Goal: Information Seeking & Learning: Learn about a topic

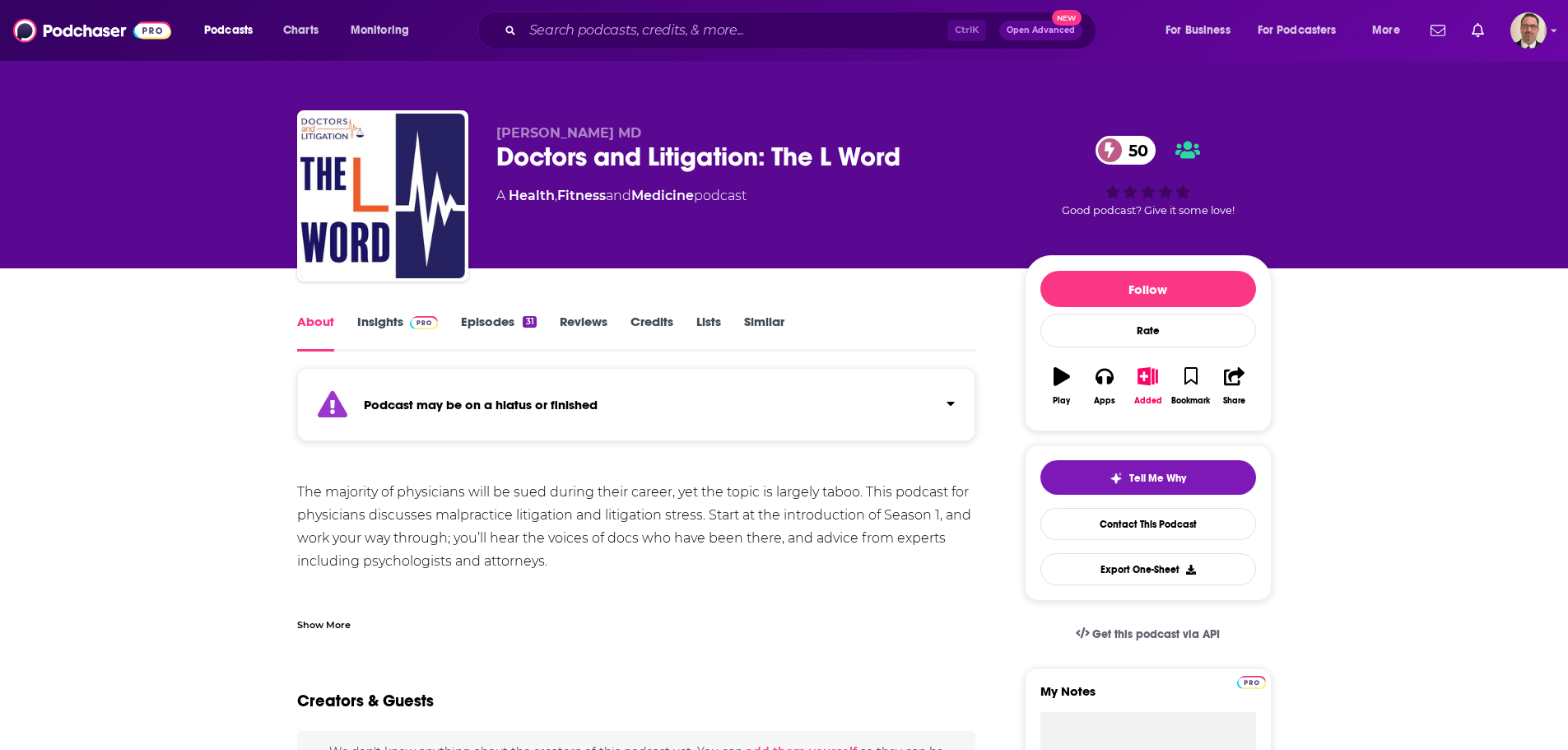
click at [471, 326] on link "Episodes 31" at bounding box center [498, 333] width 75 height 38
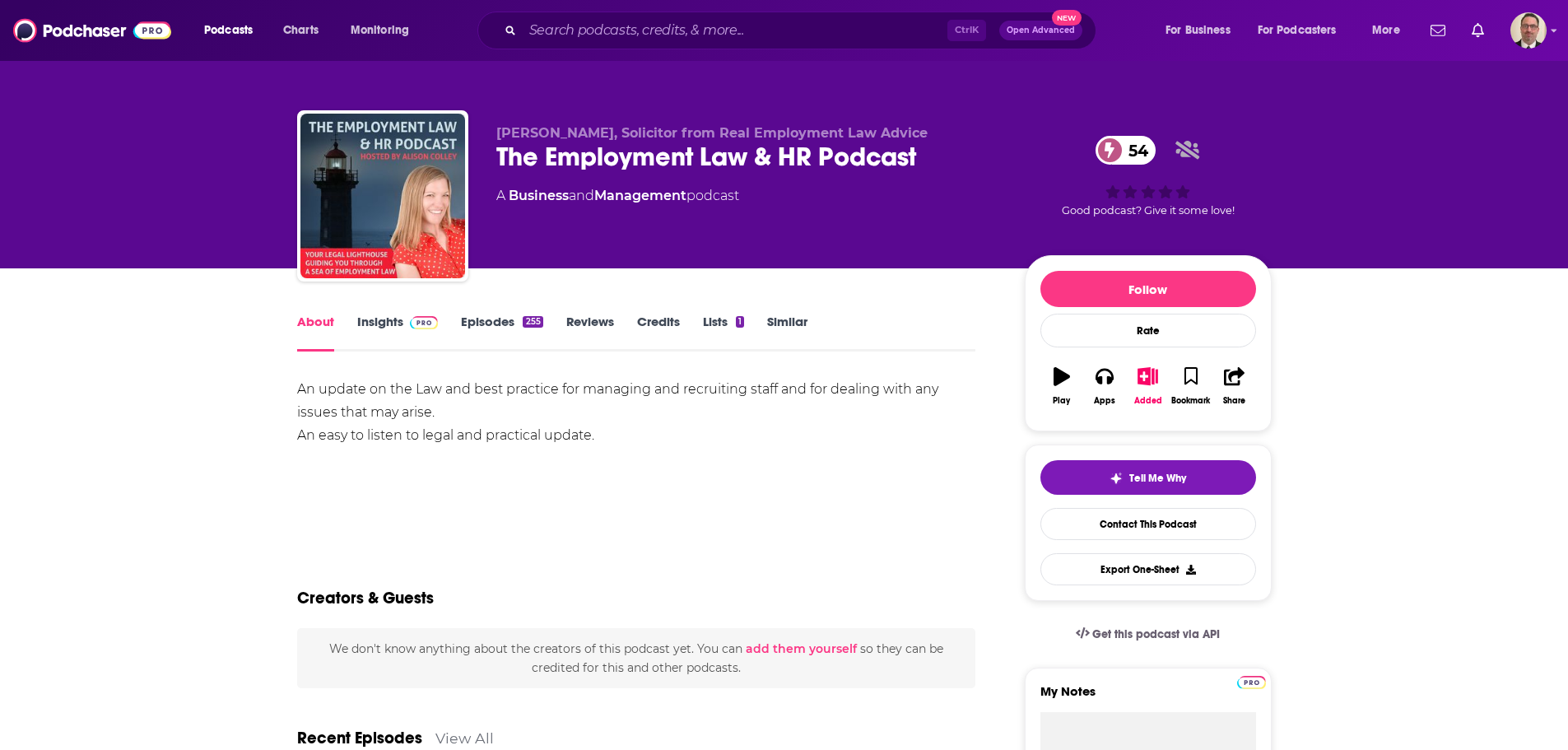
click at [475, 326] on link "Episodes 255" at bounding box center [502, 333] width 82 height 38
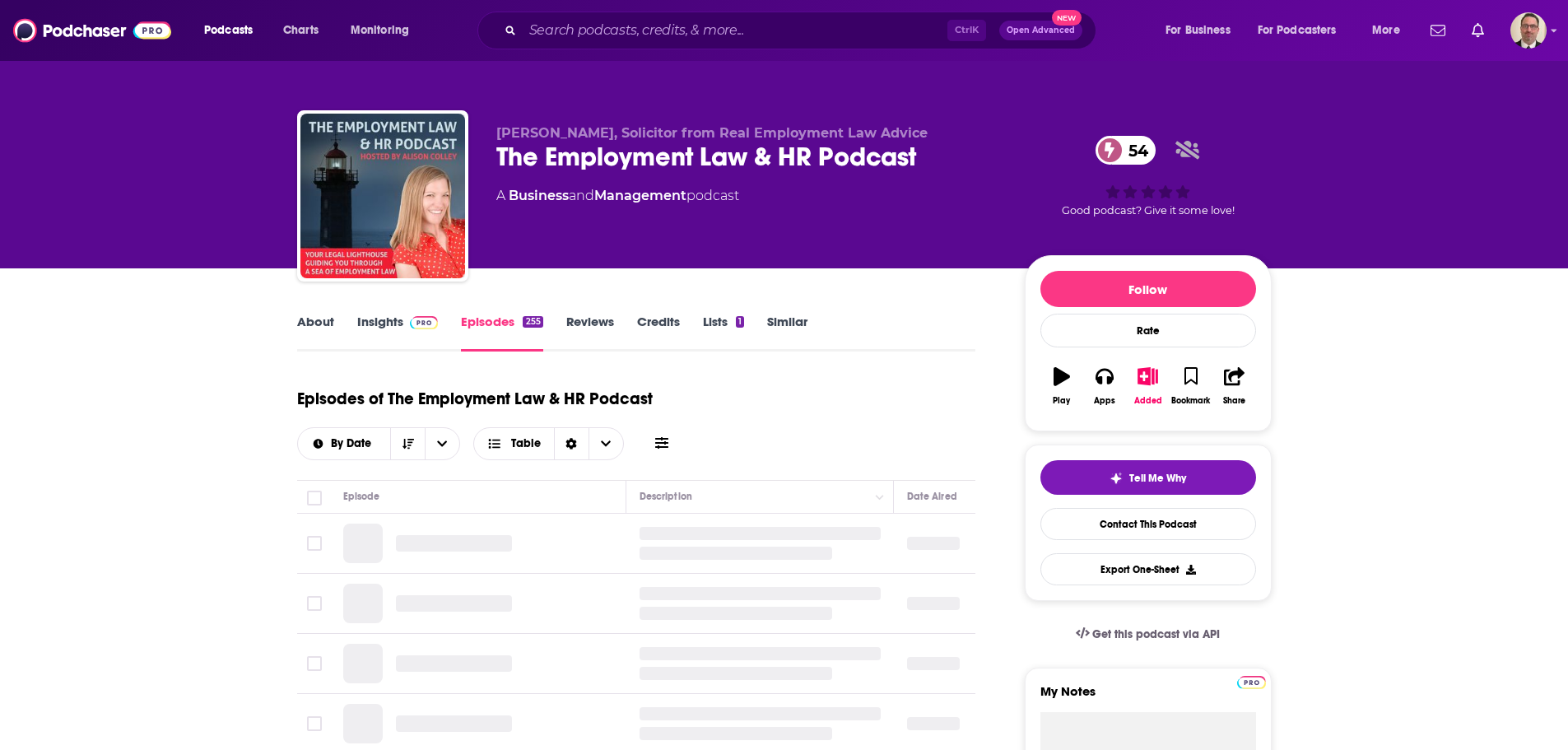
scroll to position [82, 0]
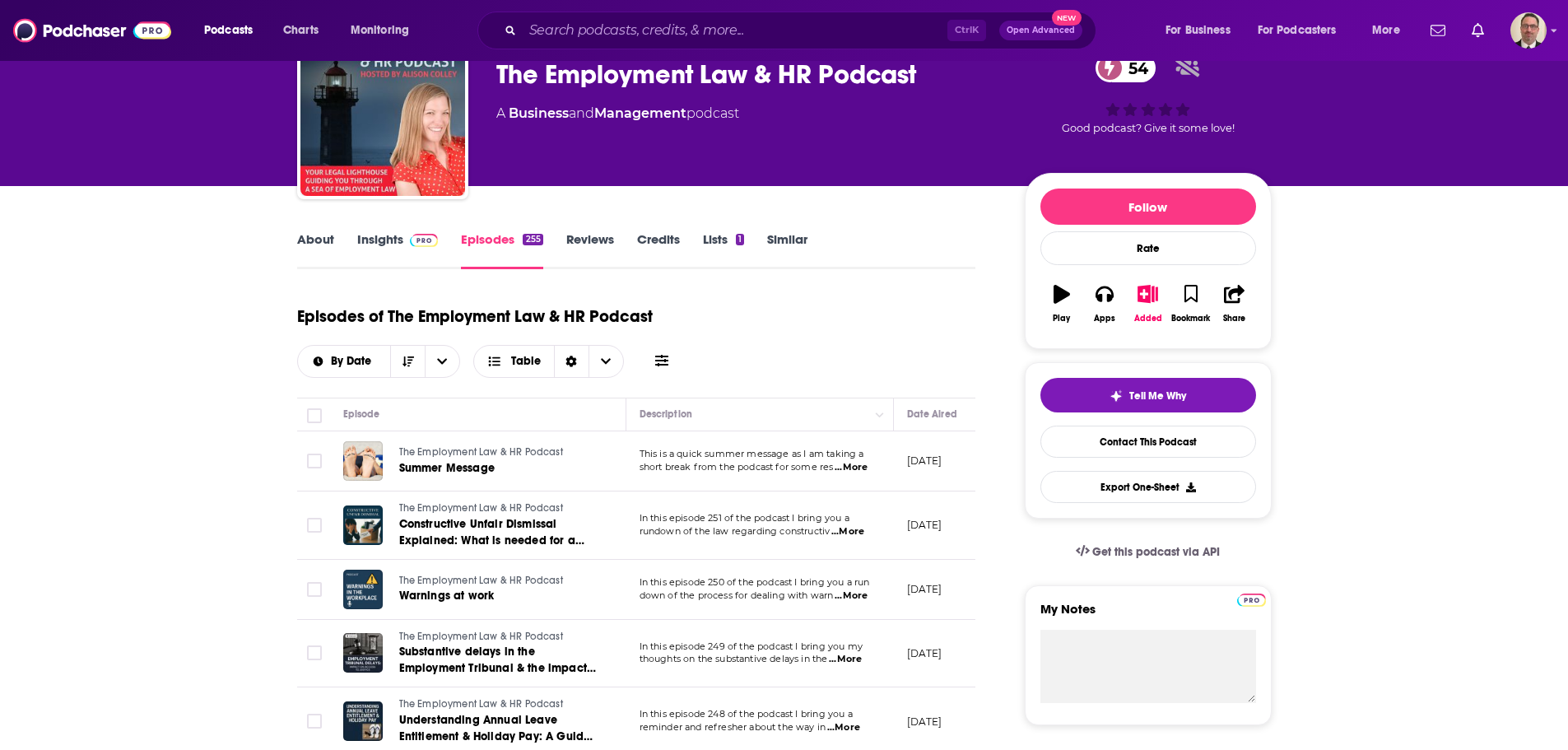
click at [859, 469] on span "...More" at bounding box center [851, 467] width 33 height 13
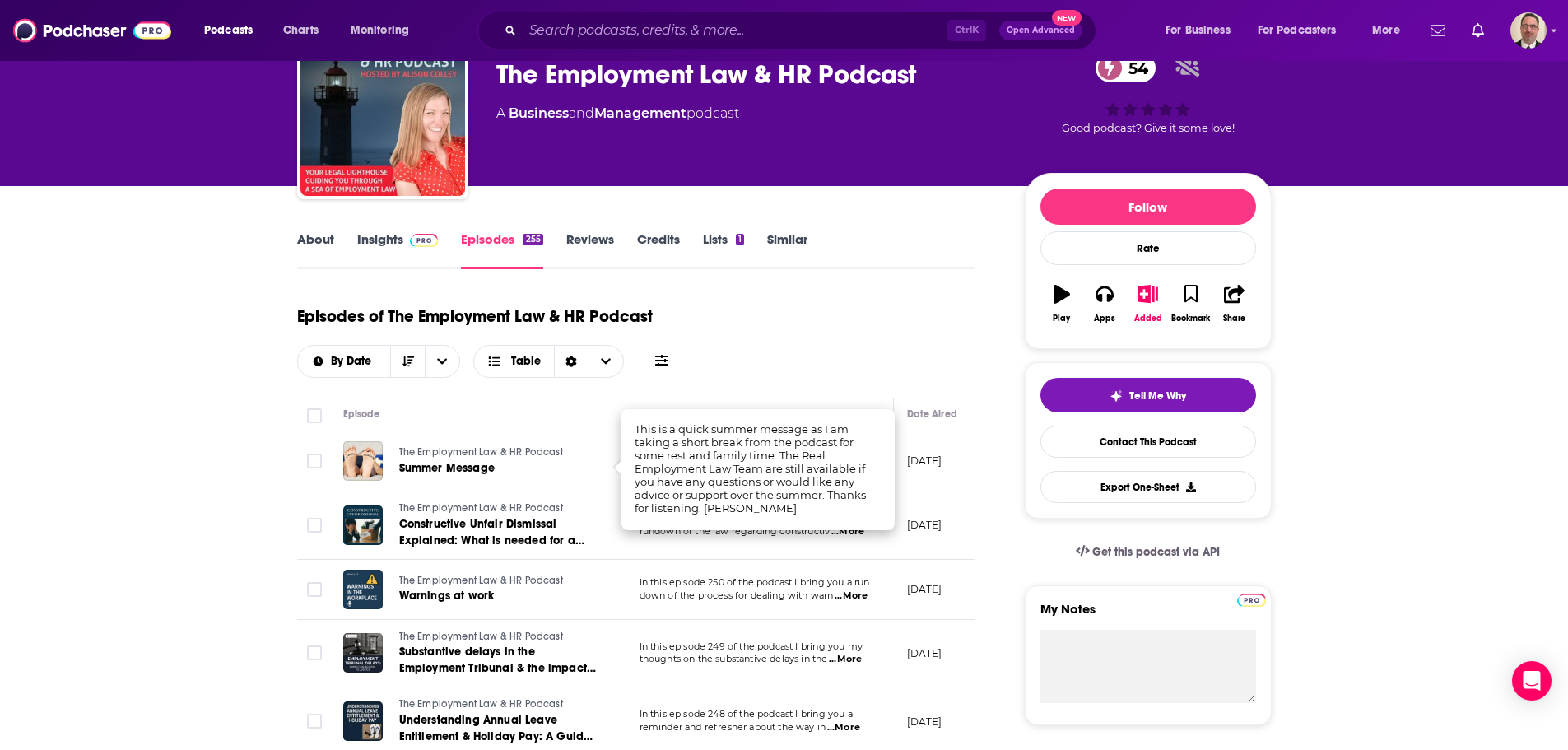
click at [851, 364] on div "Episodes of The Employment Law & HR Podcast By Date Table" at bounding box center [637, 337] width 679 height 82
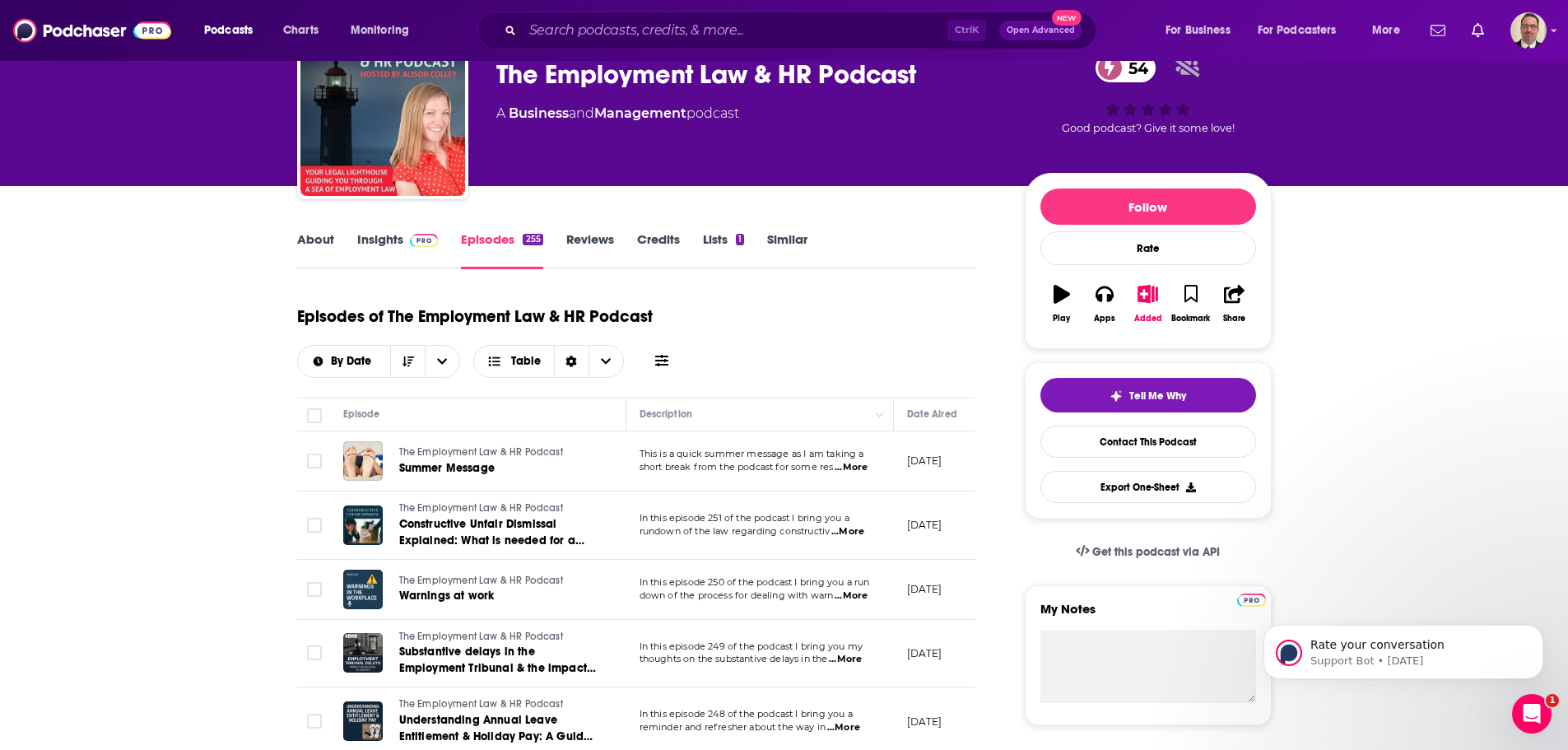
scroll to position [0, 0]
click at [860, 593] on span "...More" at bounding box center [851, 595] width 33 height 13
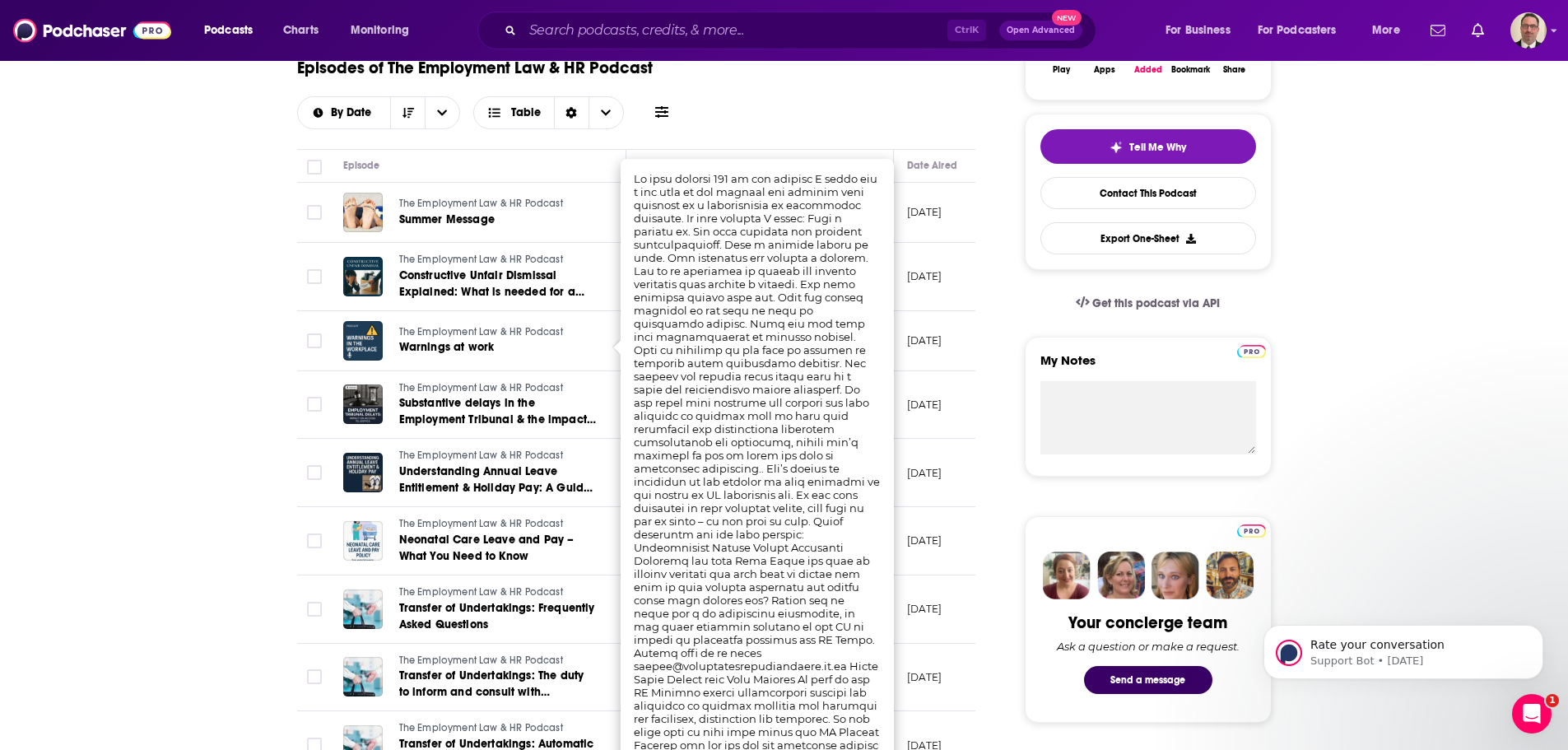
scroll to position [330, 0]
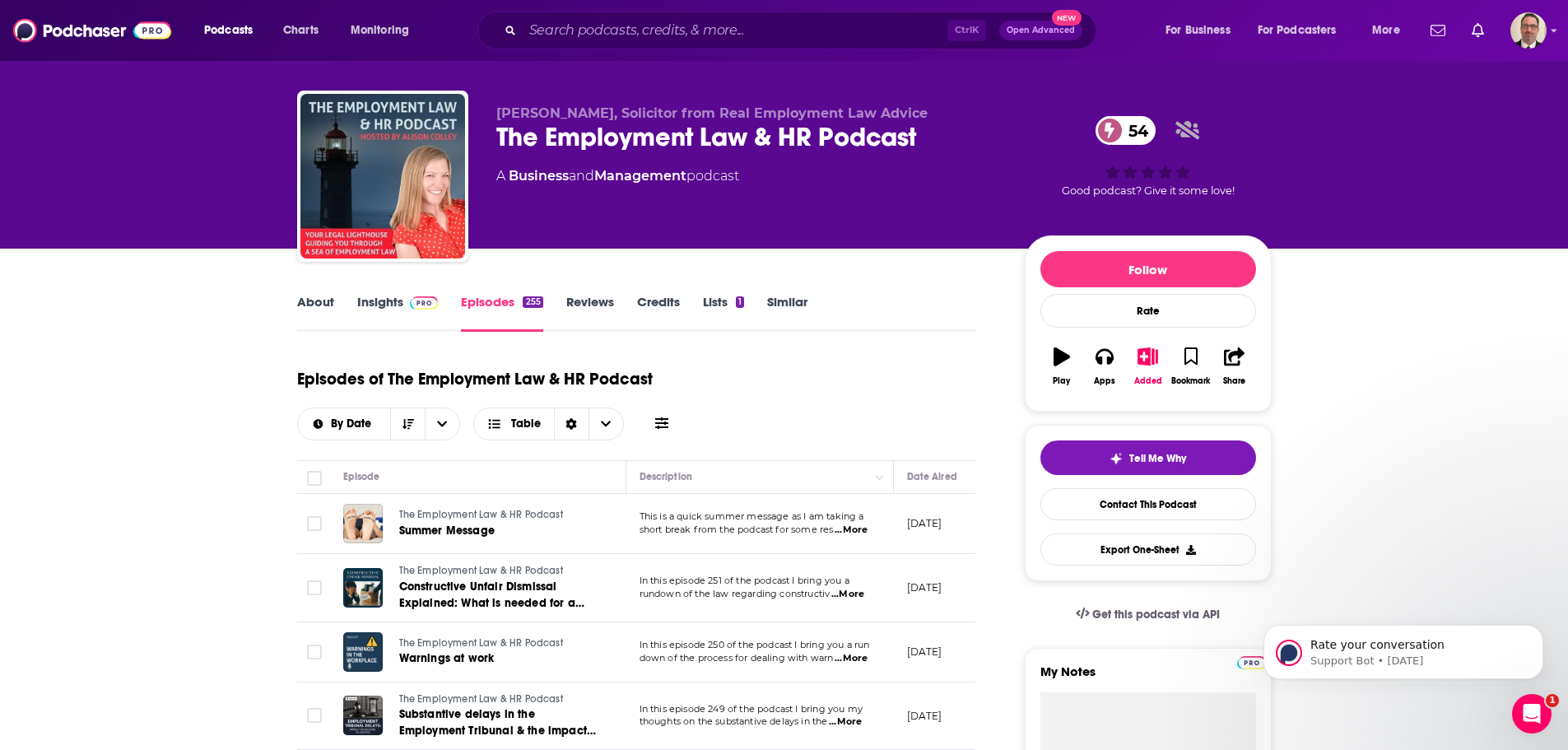
scroll to position [0, 0]
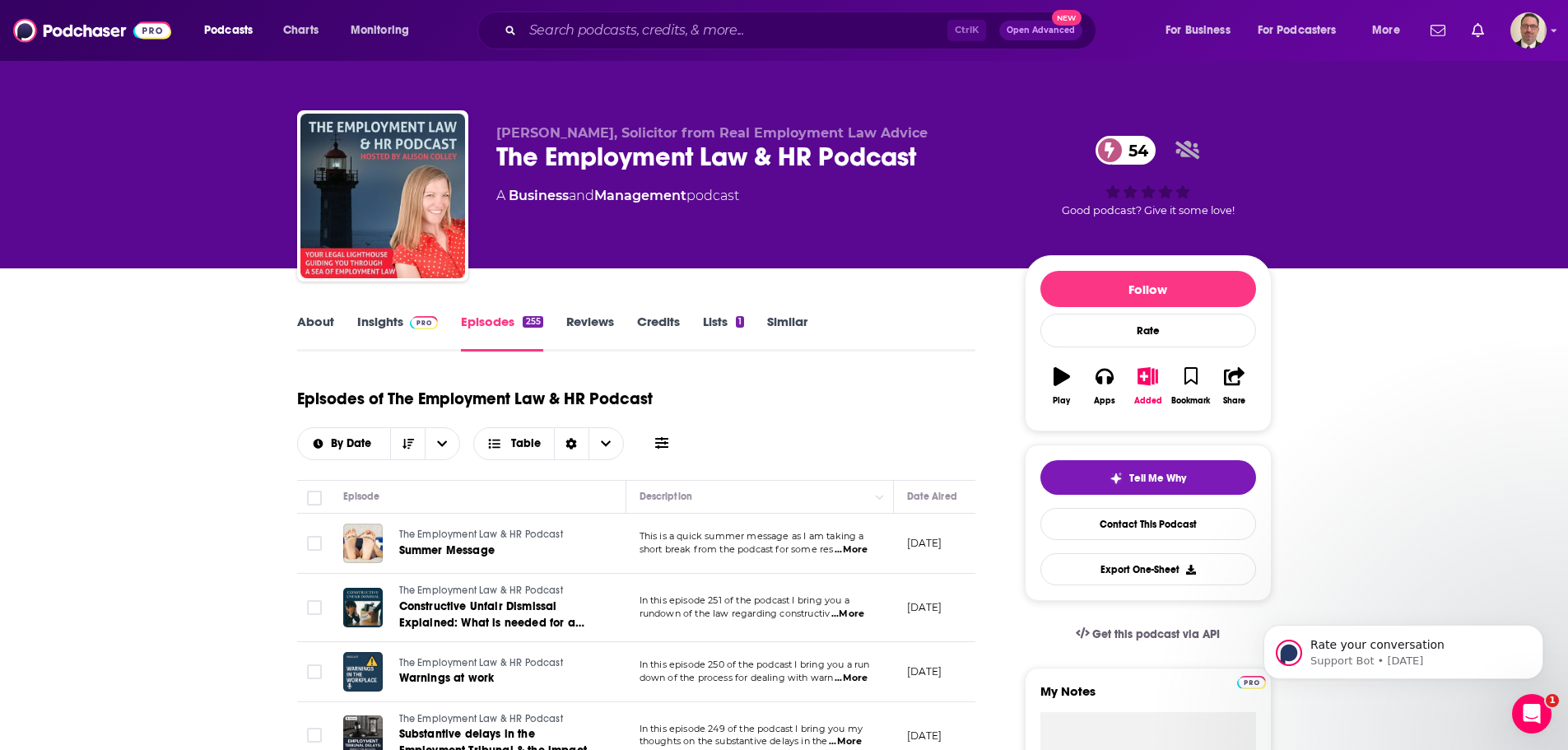
click at [660, 324] on link "Credits" at bounding box center [658, 333] width 43 height 38
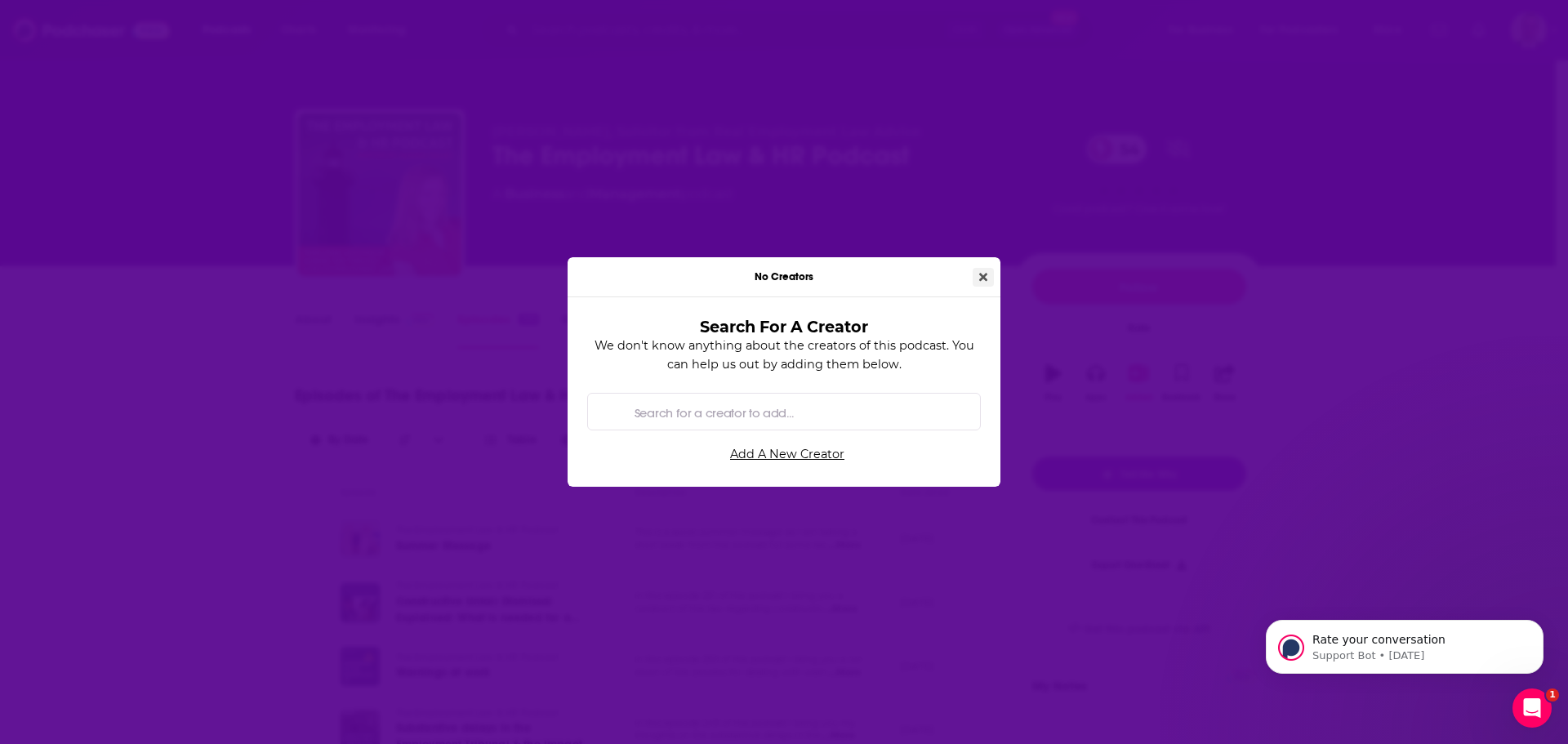
click at [984, 272] on icon "Close" at bounding box center [983, 277] width 8 height 12
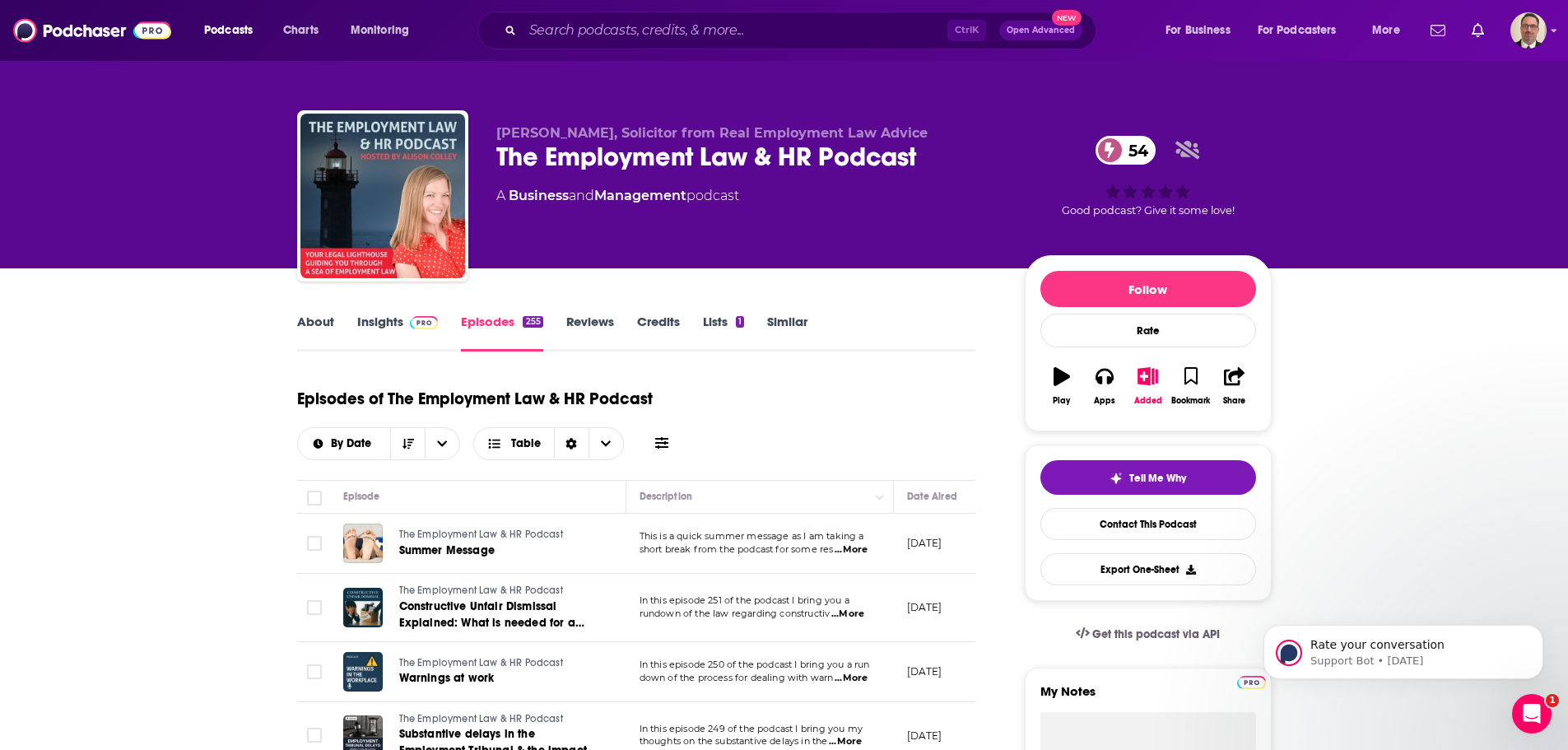
click at [396, 318] on link "Insights" at bounding box center [398, 333] width 82 height 38
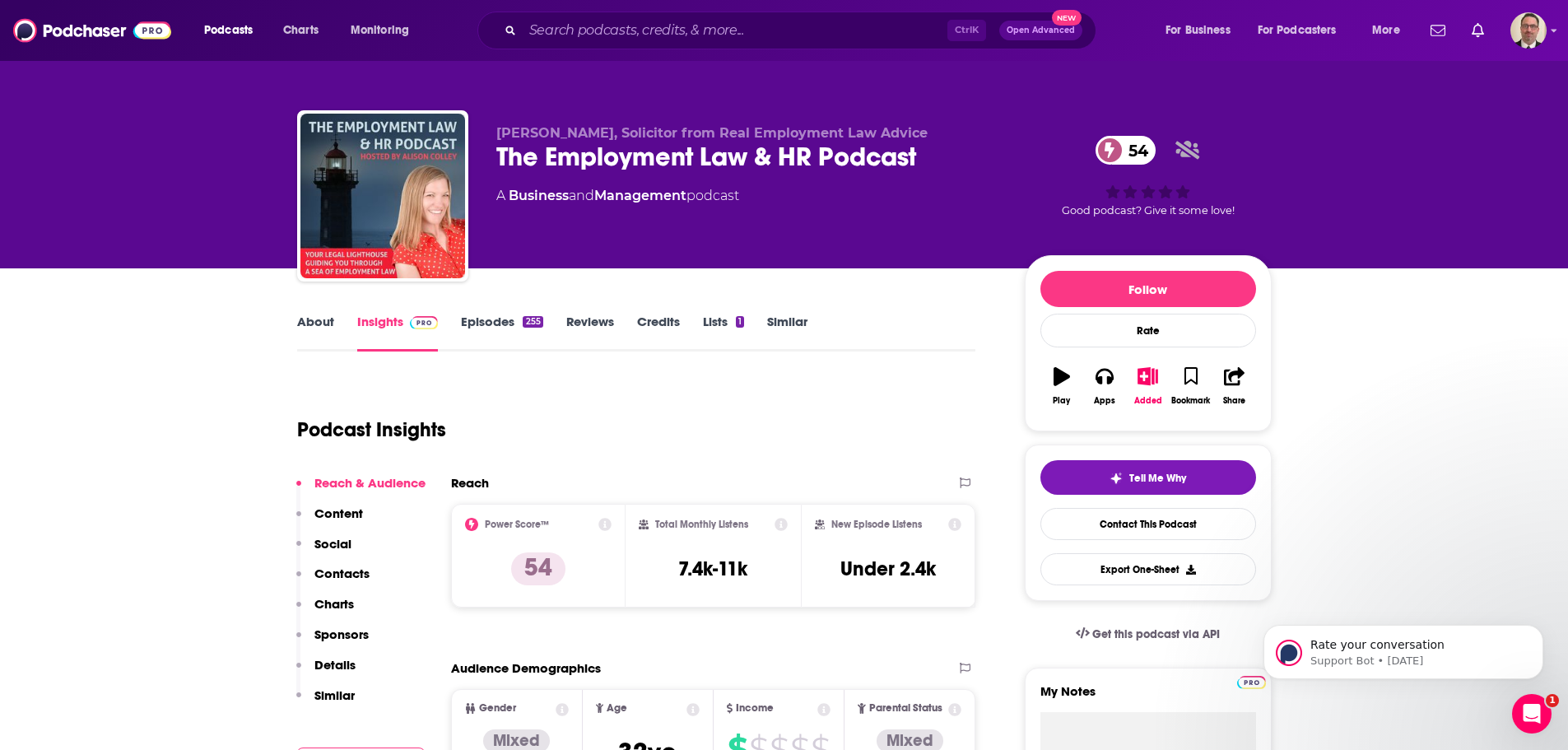
click at [489, 323] on link "Episodes 255" at bounding box center [502, 333] width 82 height 38
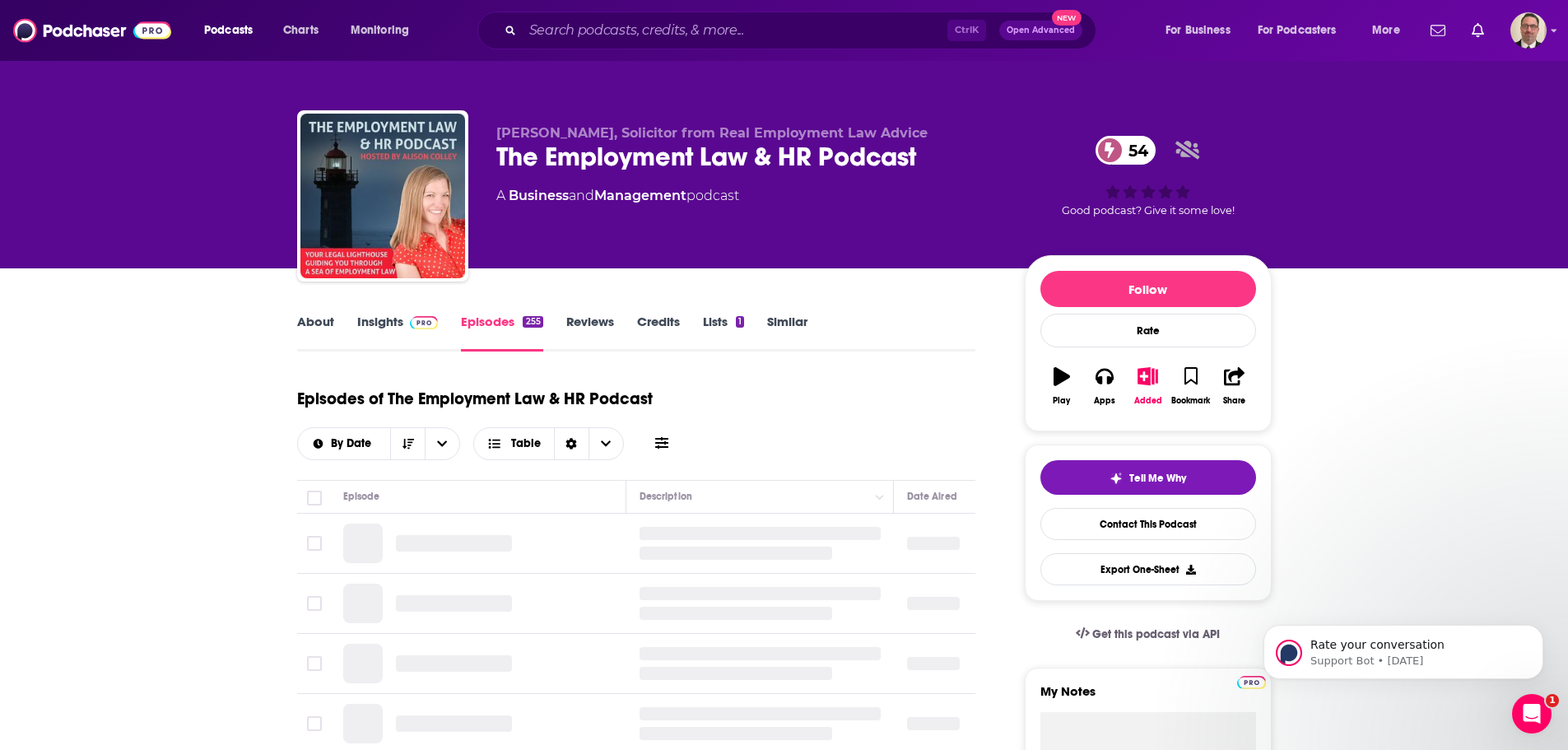
click at [384, 328] on link "Insights" at bounding box center [398, 333] width 82 height 38
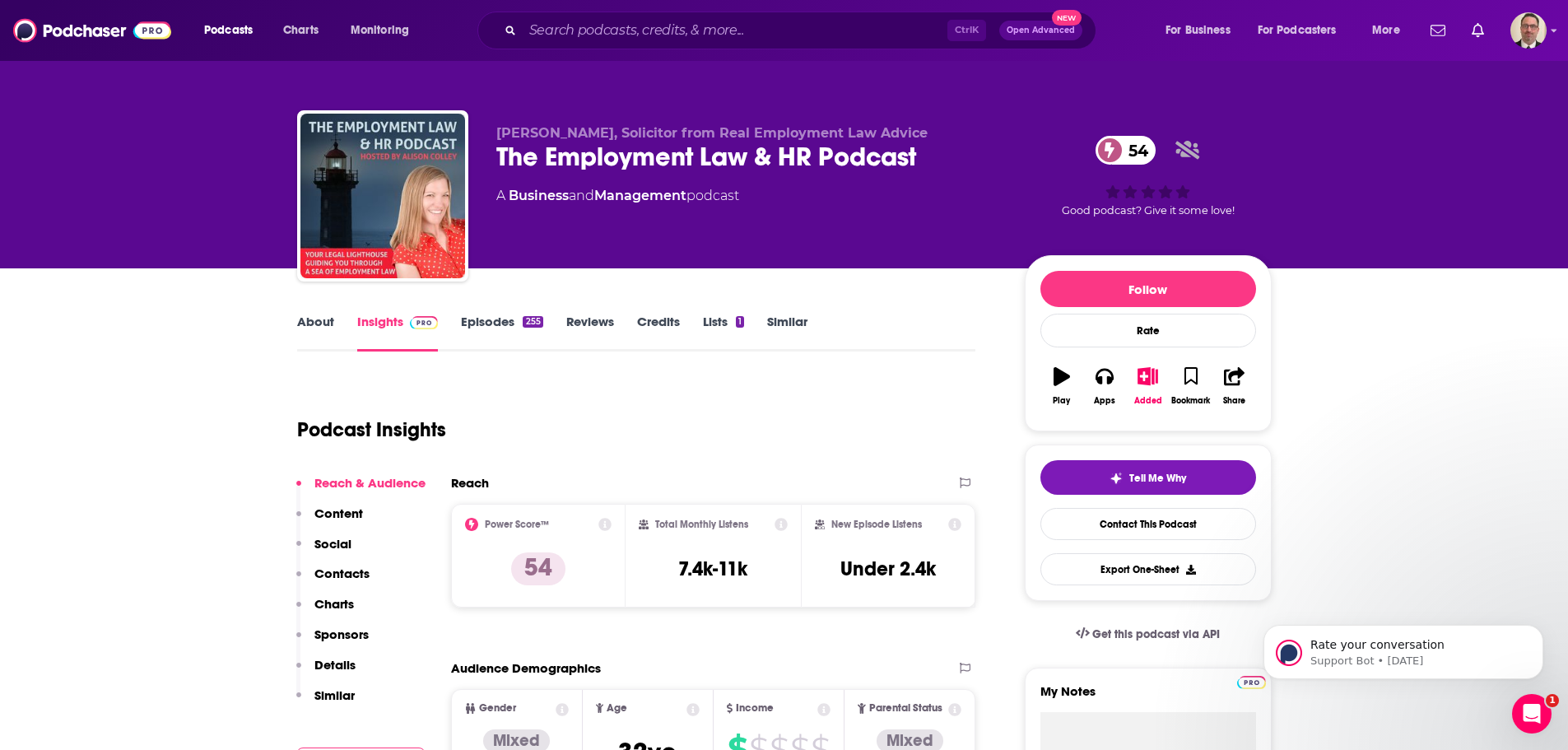
click at [506, 326] on link "Episodes 255" at bounding box center [502, 333] width 82 height 38
